Goal: Navigation & Orientation: Find specific page/section

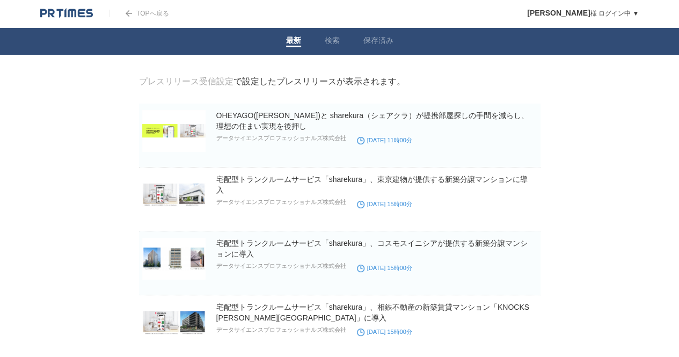
click at [139, 11] on link "TOPへ戻る" at bounding box center [139, 14] width 60 height 8
